Goal: Information Seeking & Learning: Learn about a topic

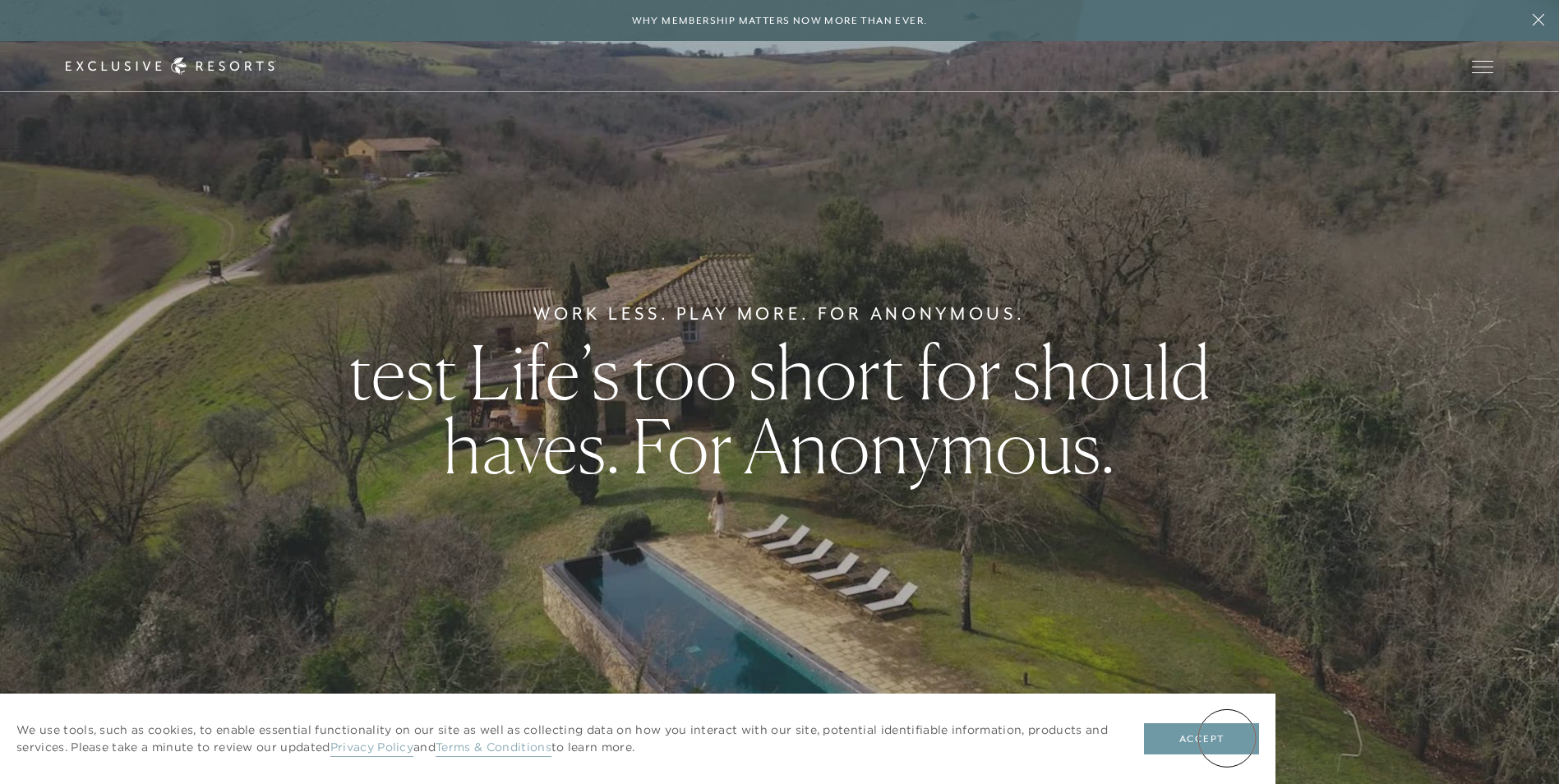
click at [1228, 737] on button "Accept" at bounding box center [1202, 738] width 115 height 31
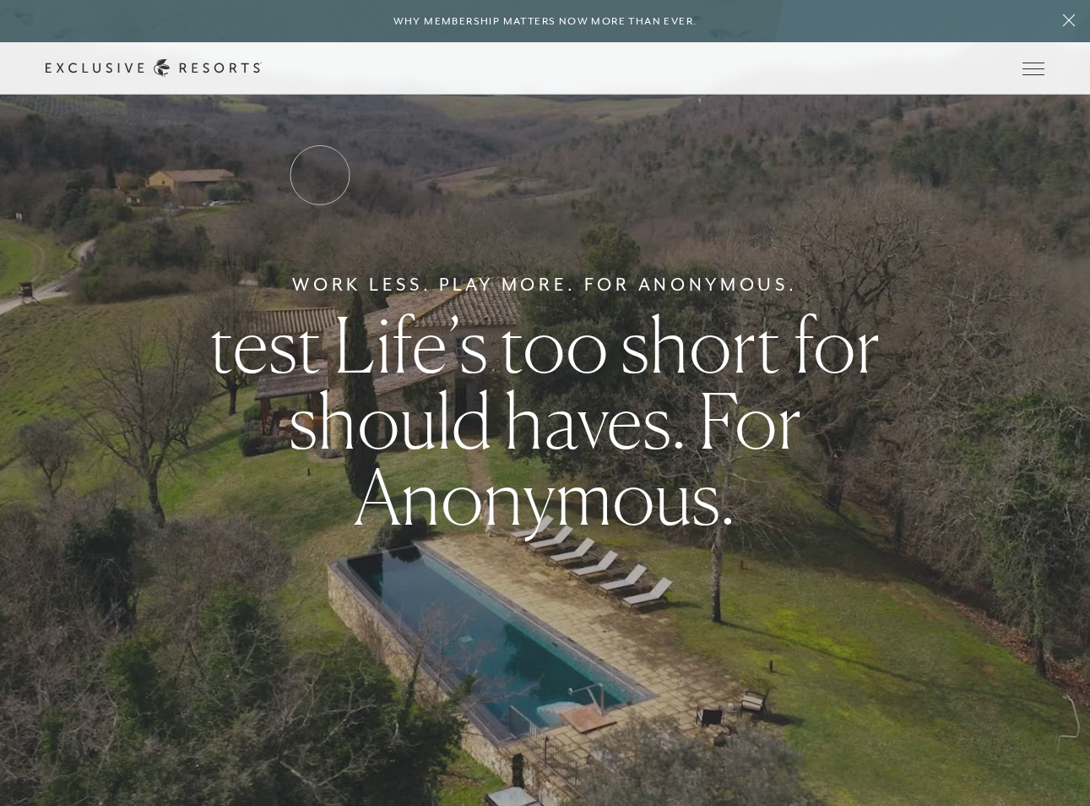
click at [0, 0] on link "Services & Standards" at bounding box center [0, 0] width 0 height 0
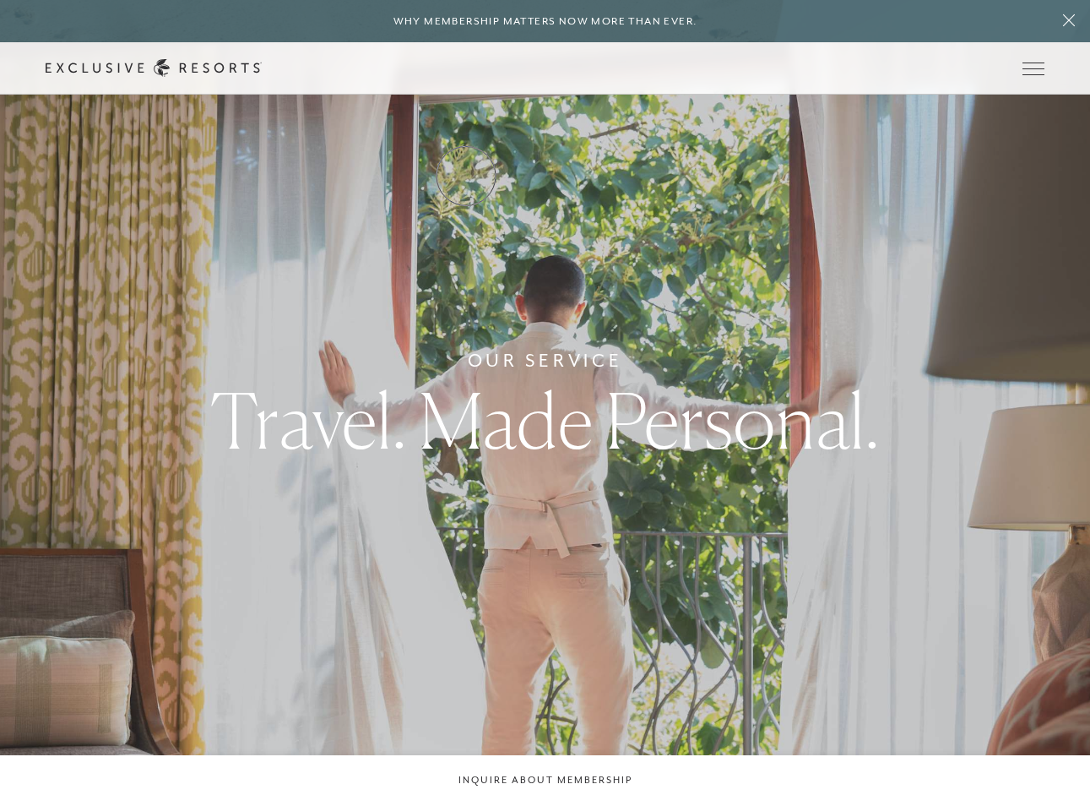
click at [0, 0] on link "How it works" at bounding box center [0, 0] width 0 height 0
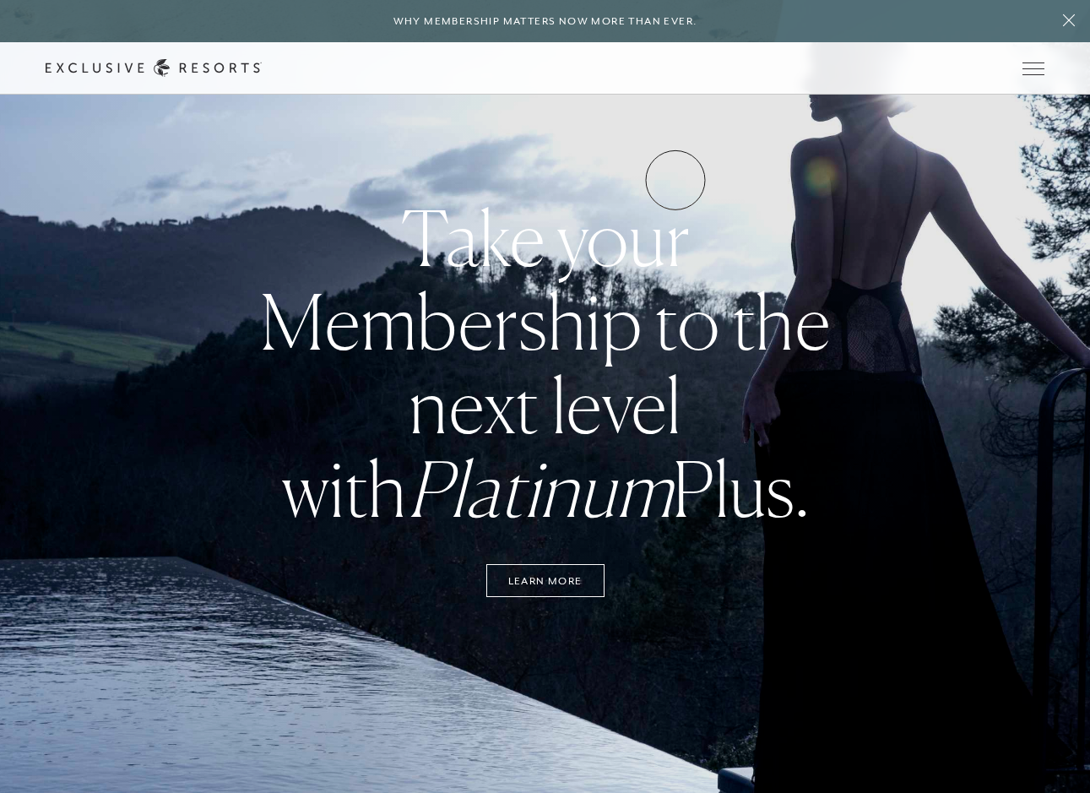
click at [0, 0] on link "VIP Benefits" at bounding box center [0, 0] width 0 height 0
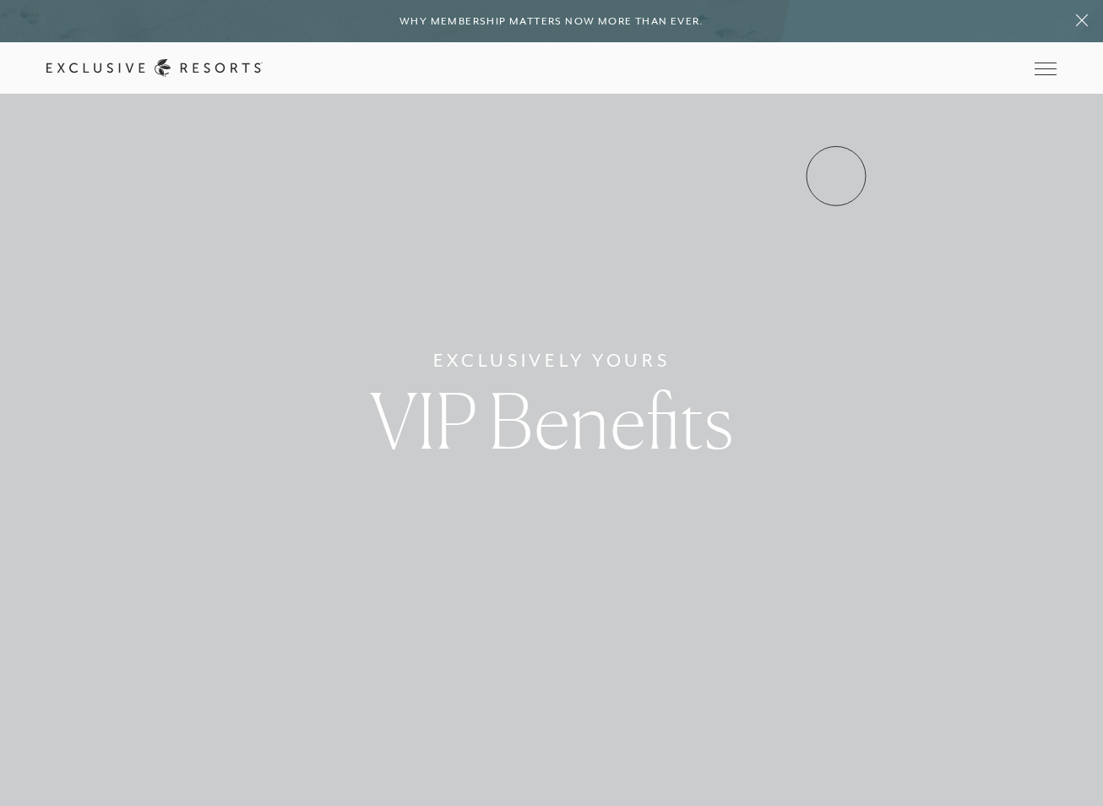
click at [0, 0] on link "Inquire now" at bounding box center [0, 0] width 0 height 0
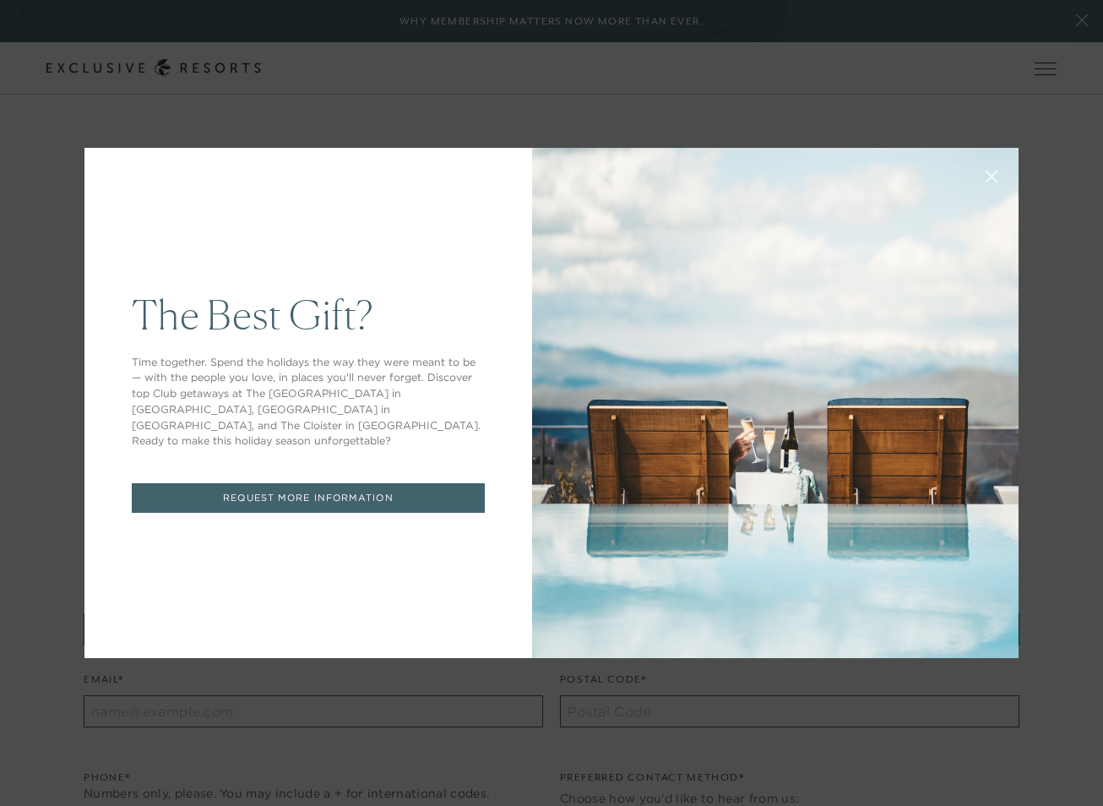
click at [986, 175] on icon at bounding box center [992, 177] width 13 height 13
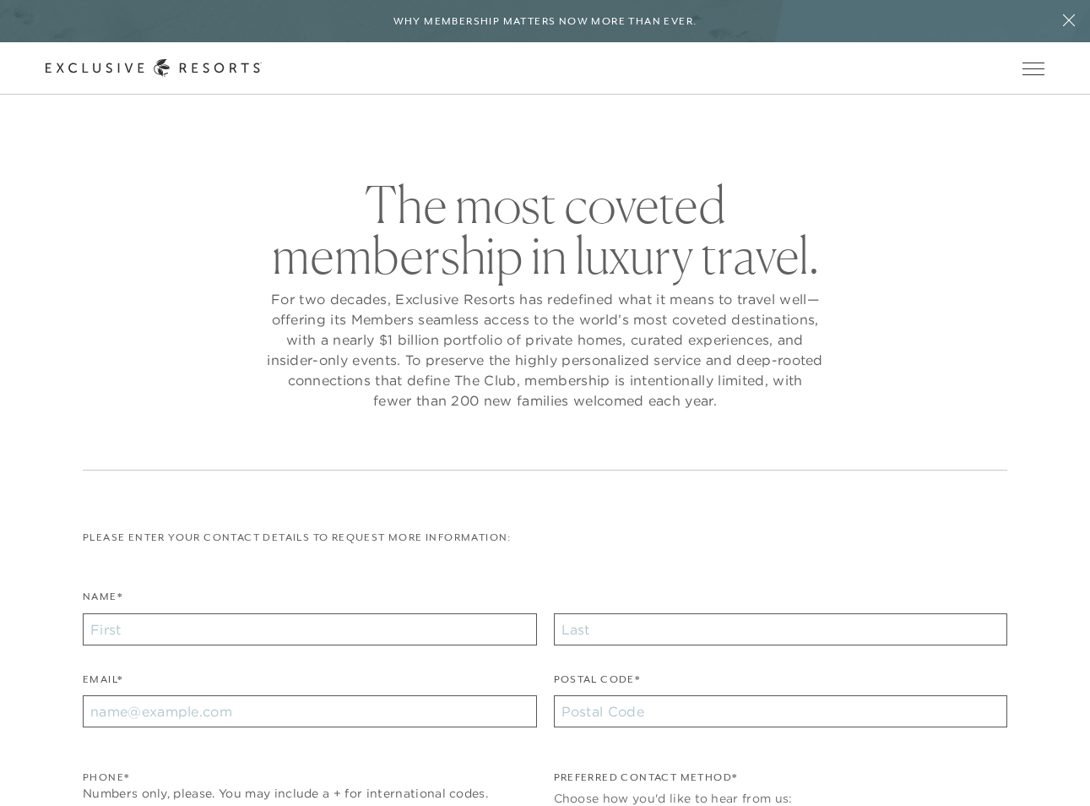
click at [524, 83] on div "Schedule a Meeting Get Started Visit home page Member Login Schedule a Meeting …" at bounding box center [545, 68] width 1090 height 52
click at [262, 72] on icon at bounding box center [154, 68] width 216 height 18
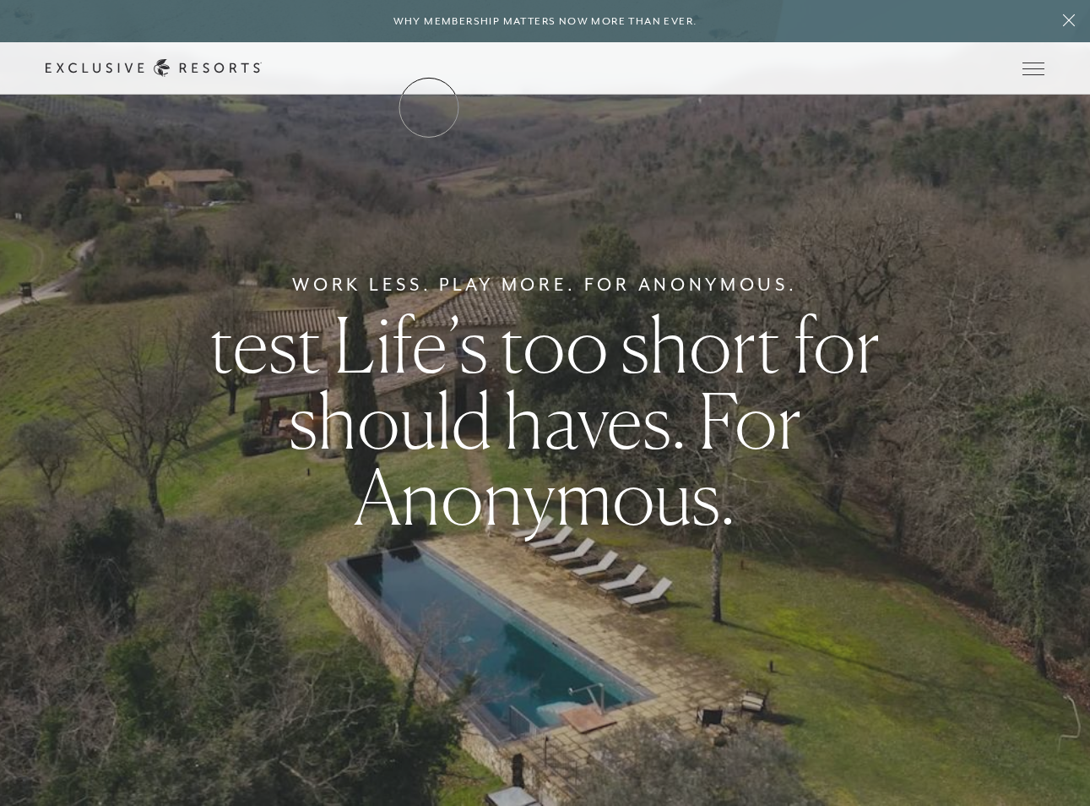
click at [0, 0] on link "The Collection" at bounding box center [0, 0] width 0 height 0
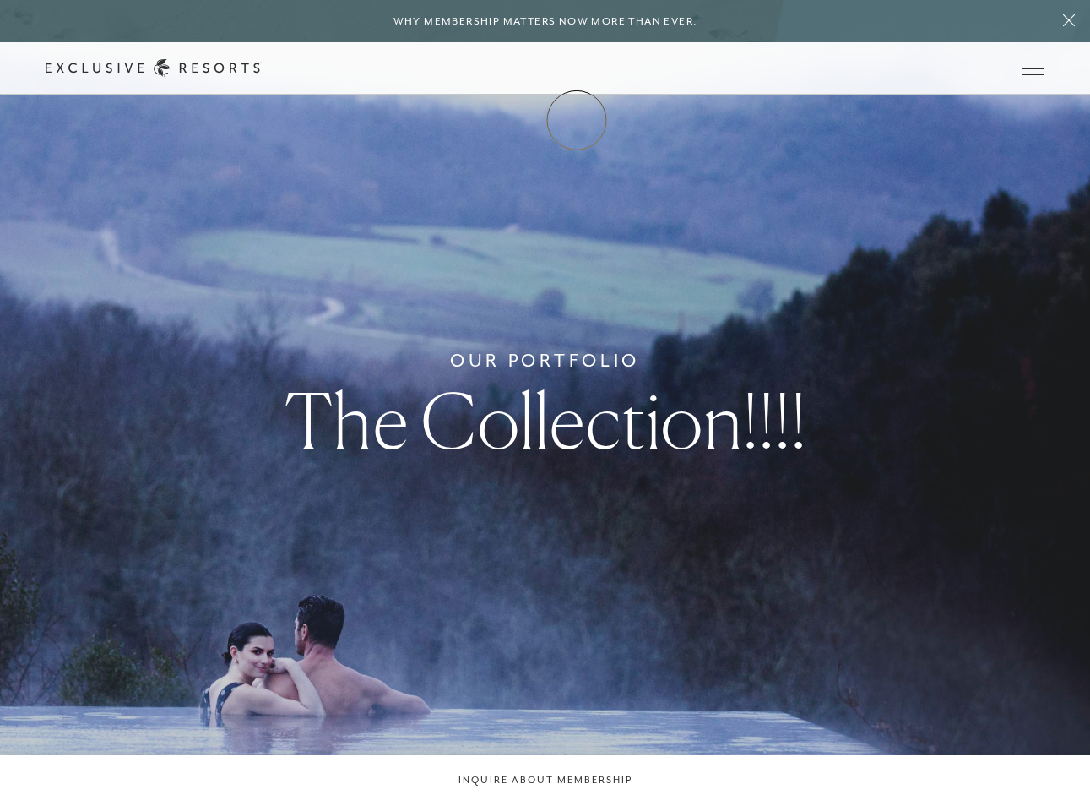
click at [0, 0] on link "Membership" at bounding box center [0, 0] width 0 height 0
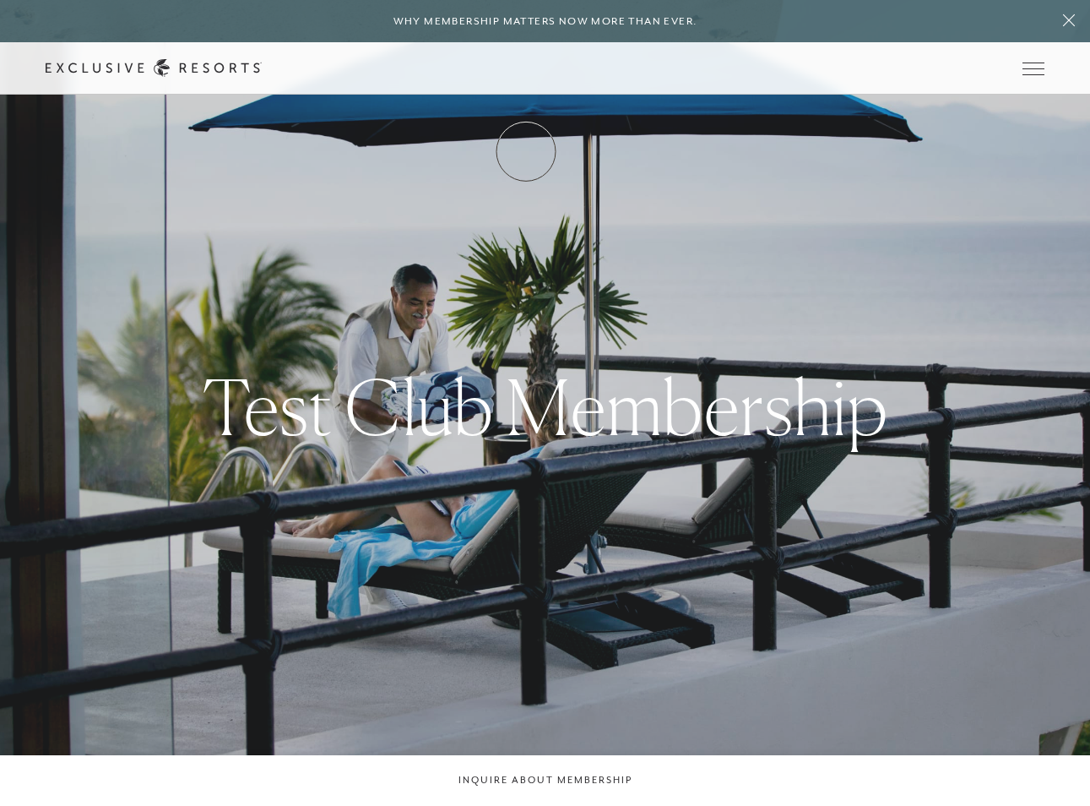
click at [0, 0] on link "How it works" at bounding box center [0, 0] width 0 height 0
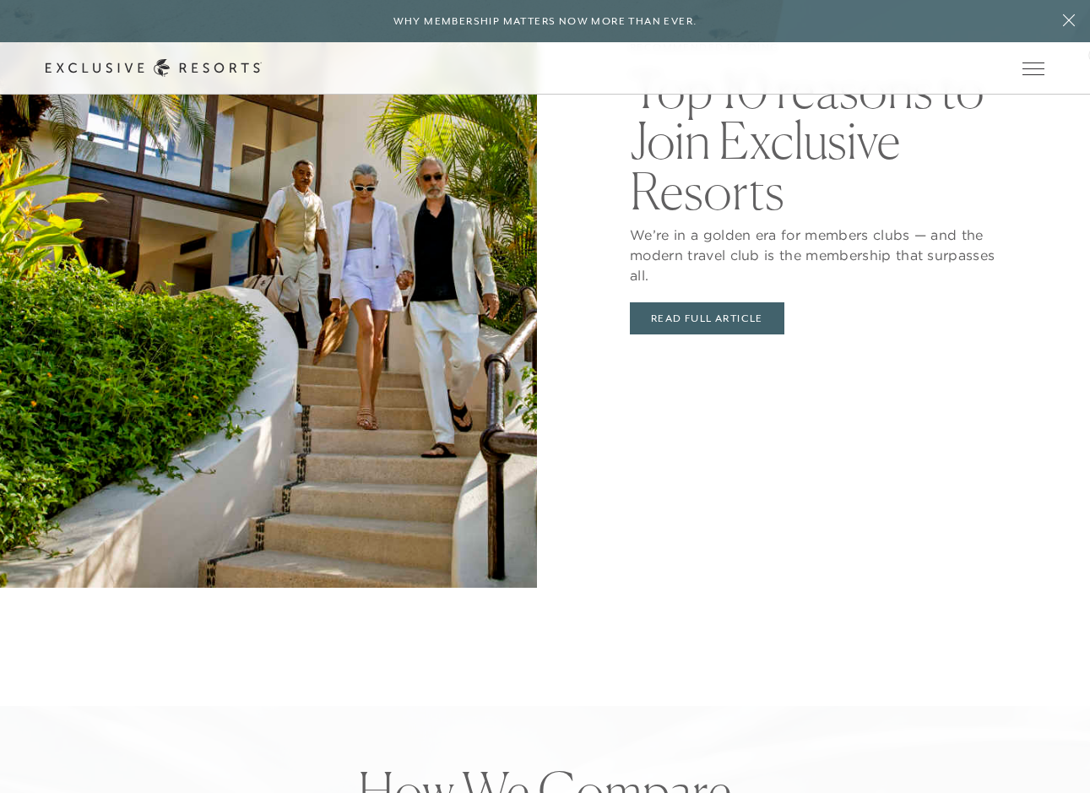
scroll to position [4531, 0]
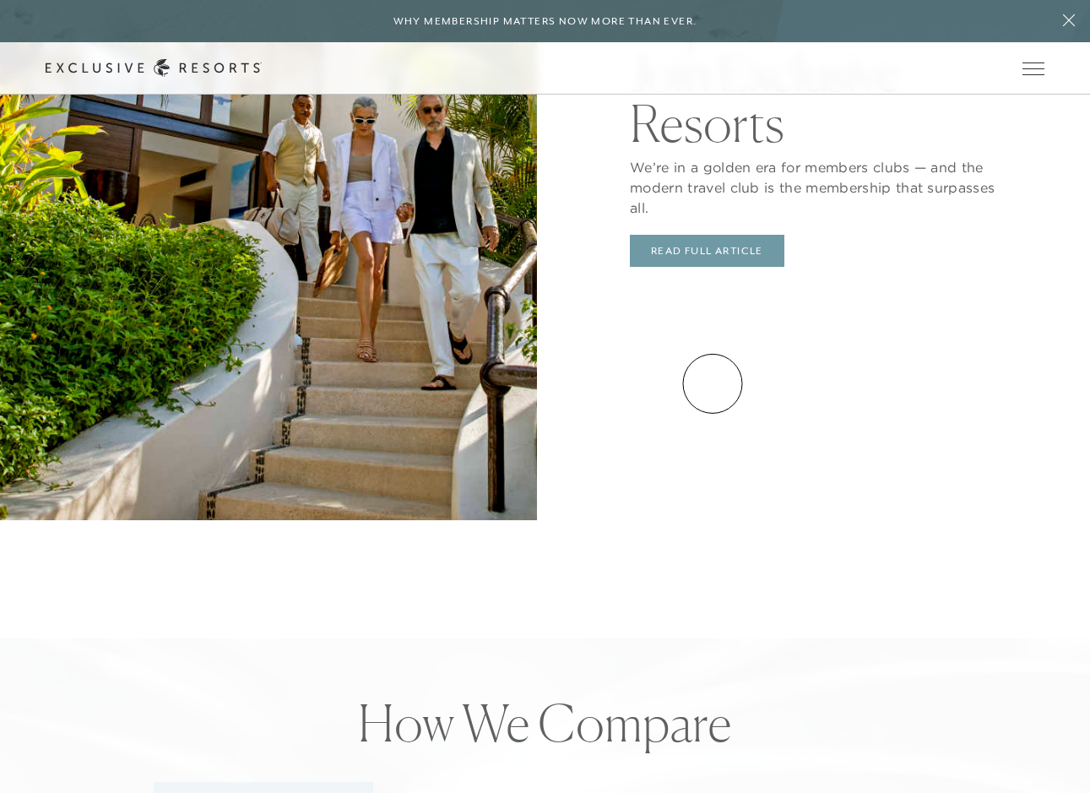
click at [713, 267] on link "Read Full Article" at bounding box center [707, 251] width 155 height 32
